Goal: Browse casually

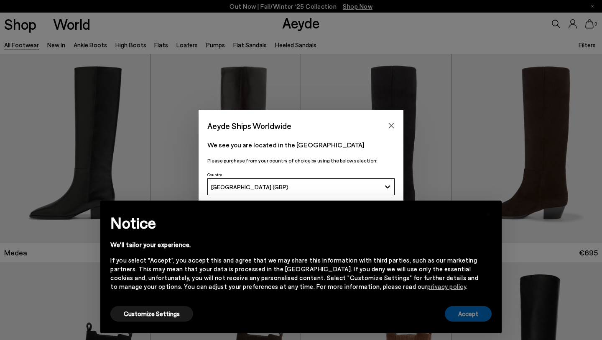
click at [462, 317] on button "Accept" at bounding box center [468, 313] width 47 height 15
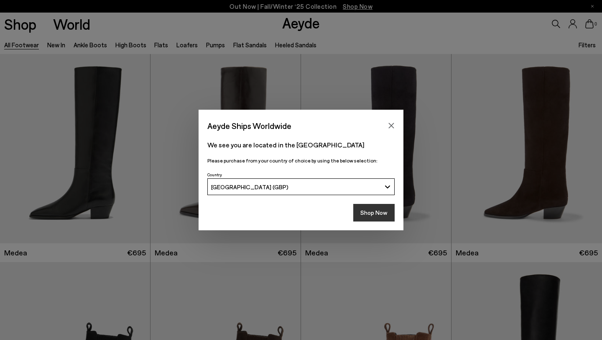
click at [361, 212] on button "Shop Now" at bounding box center [373, 213] width 41 height 18
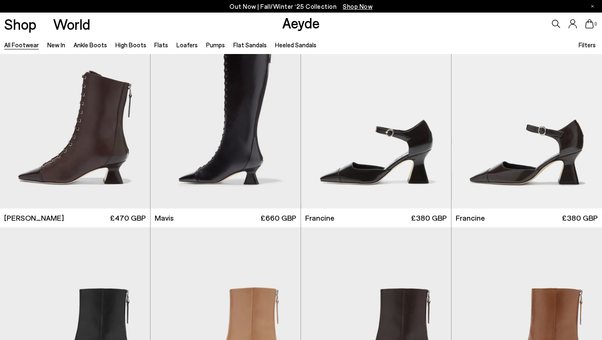
scroll to position [1281, 0]
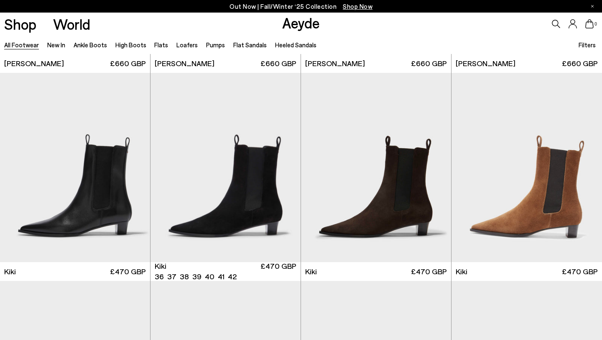
scroll to position [3261, 0]
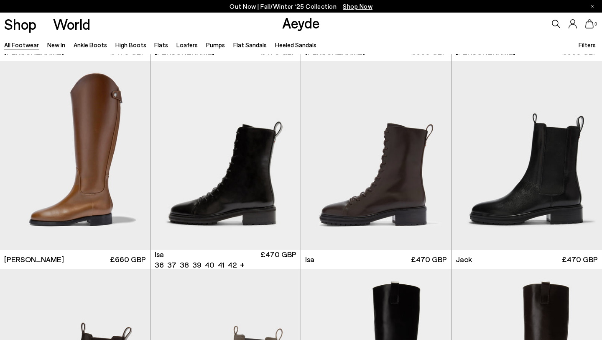
scroll to position [4979, 0]
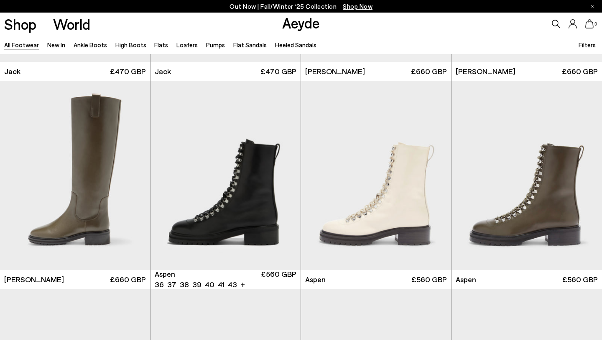
scroll to position [5371, 0]
